Goal: Task Accomplishment & Management: Manage account settings

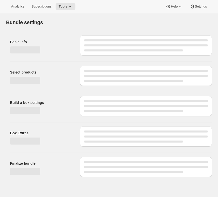
type input "curated glow + go capsule"
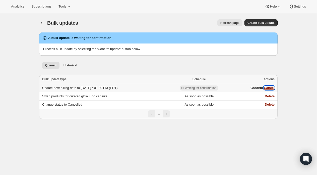
click at [267, 89] on button "Cancel" at bounding box center [269, 88] width 11 height 4
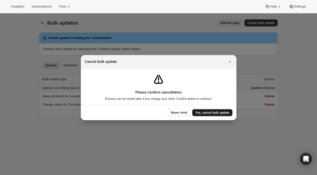
click at [206, 112] on span "Yes, cancel bulk update" at bounding box center [212, 113] width 34 height 4
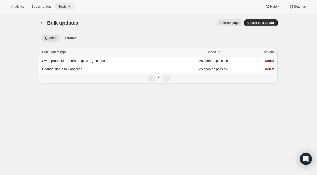
click at [66, 7] on span "Tools" at bounding box center [63, 7] width 8 height 4
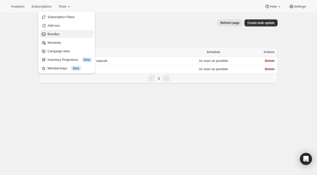
click at [64, 33] on span "Bundles" at bounding box center [70, 34] width 44 height 5
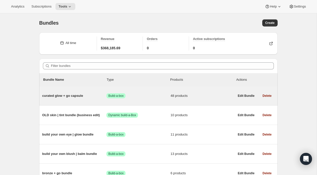
click at [90, 98] on div "curated glow + go capsule Success Build-a-box 48 products" at bounding box center [138, 95] width 193 height 5
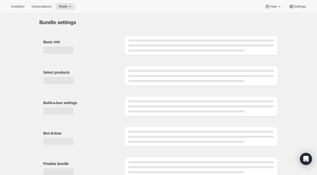
type input "curated glow + go capsule"
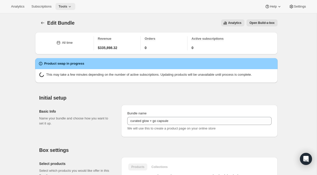
click at [64, 5] on span "Tools" at bounding box center [63, 7] width 9 height 4
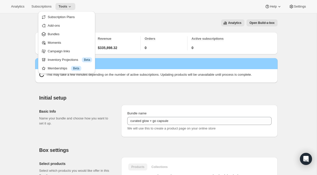
click at [116, 20] on div "Analytics Open Build-a-box" at bounding box center [179, 22] width 197 height 7
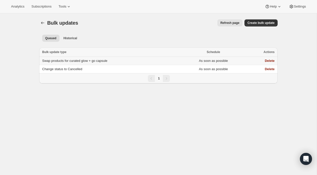
click at [95, 61] on span "Swap products for curated glow + go capsule" at bounding box center [74, 61] width 65 height 4
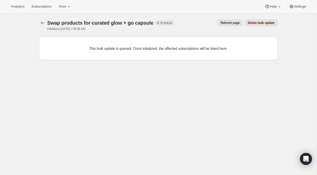
click at [260, 23] on span "Delete bulk update" at bounding box center [261, 23] width 27 height 4
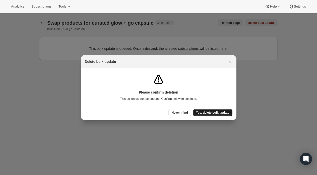
click at [221, 113] on span "Yes, delete bulk update" at bounding box center [212, 113] width 33 height 4
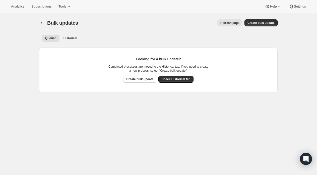
click at [111, 30] on div "Bulk updates. This page is ready Bulk updates Refresh page More actions Refresh…" at bounding box center [158, 22] width 239 height 19
click at [59, 6] on button "Tools" at bounding box center [65, 6] width 19 height 7
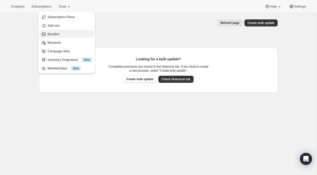
click at [69, 35] on span "Bundles" at bounding box center [70, 34] width 44 height 5
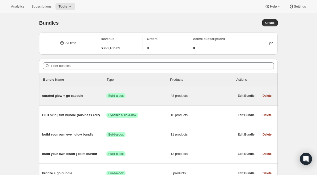
click at [81, 96] on span "curated glow + go capsule" at bounding box center [74, 95] width 64 height 5
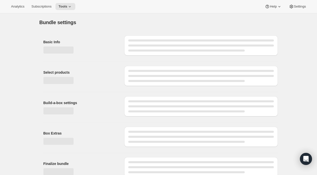
type input "curated glow + go capsule"
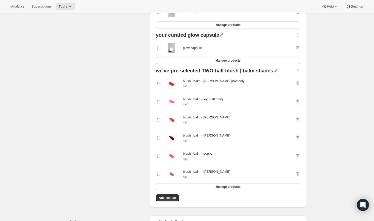
scroll to position [993, 0]
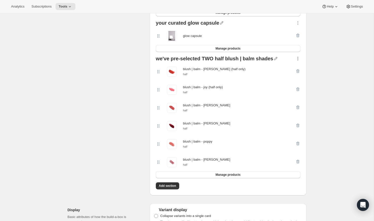
click at [297, 59] on icon "button" at bounding box center [297, 58] width 1 height 1
click at [295, 77] on span "Move up" at bounding box center [291, 79] width 13 height 4
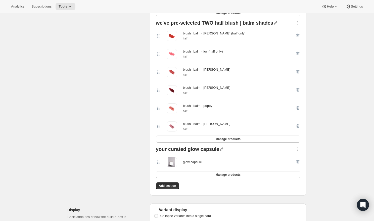
click at [298, 26] on div at bounding box center [297, 23] width 5 height 7
click at [298, 24] on icon "button" at bounding box center [297, 22] width 5 height 5
click at [295, 43] on span "Move up" at bounding box center [291, 43] width 13 height 4
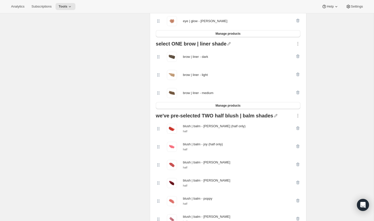
scroll to position [859, 0]
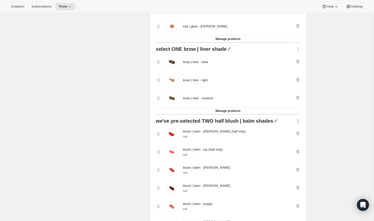
click at [295, 121] on icon "button" at bounding box center [297, 120] width 5 height 5
click at [294, 140] on span "Move up" at bounding box center [291, 141] width 13 height 4
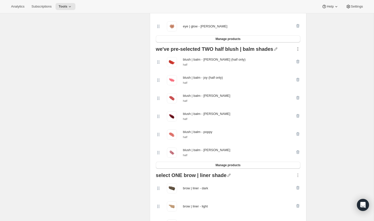
click at [298, 50] on icon "button" at bounding box center [297, 48] width 5 height 5
click at [296, 69] on span "Move up" at bounding box center [291, 70] width 13 height 4
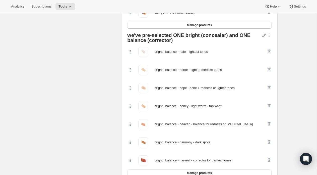
scroll to position [0, 0]
